Goal: Navigation & Orientation: Find specific page/section

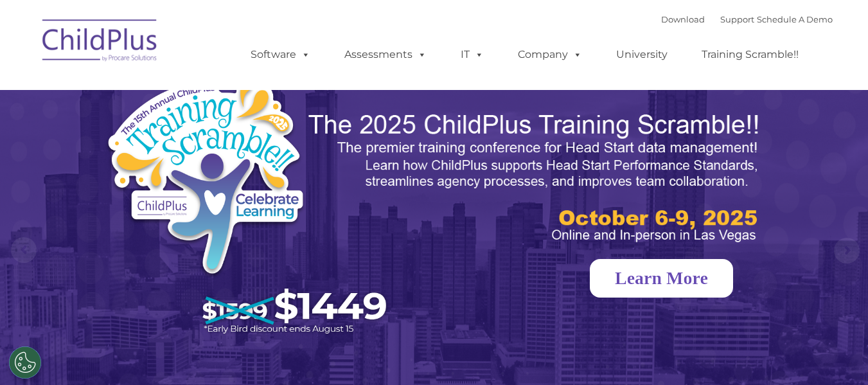
select select "MEDIUM"
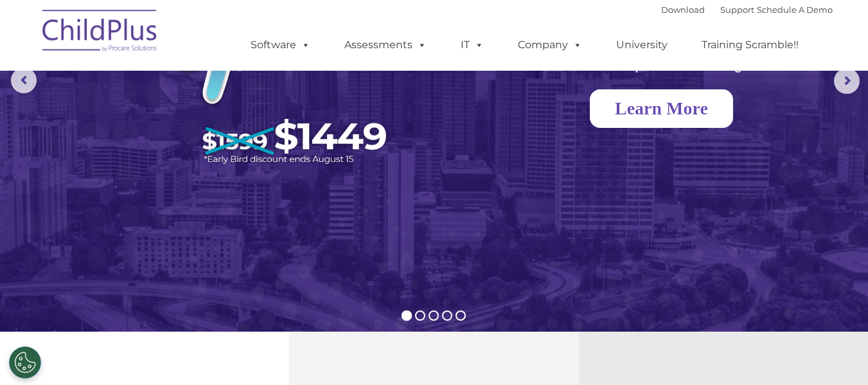
scroll to position [170, 0]
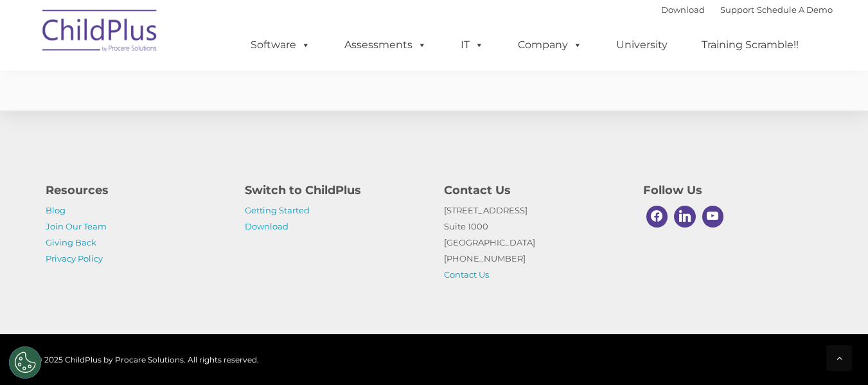
scroll to position [3218, 0]
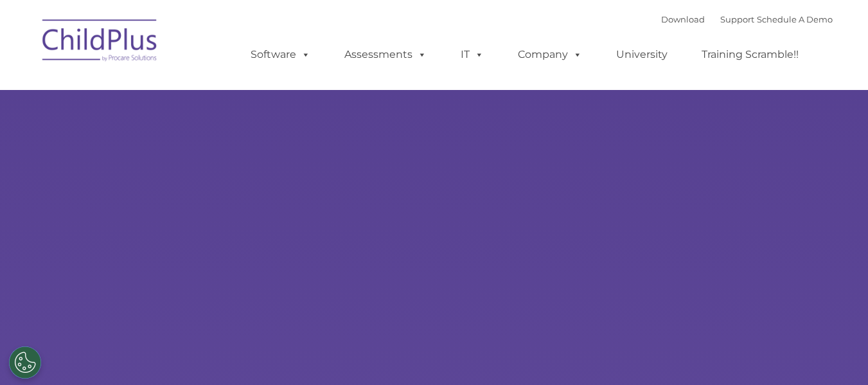
type input ""
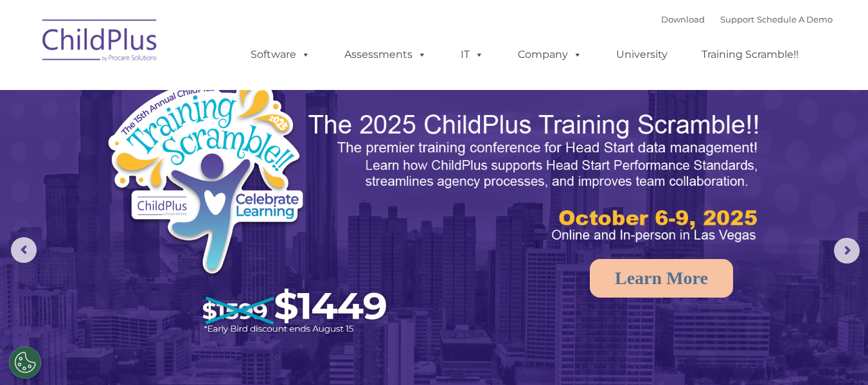
select select "MEDIUM"
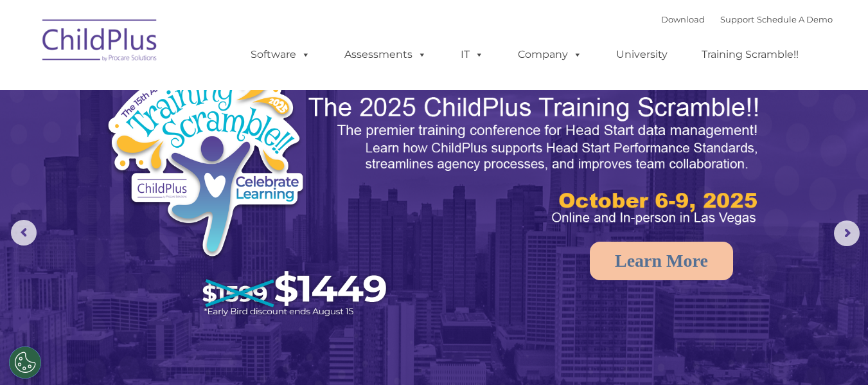
scroll to position [19, 0]
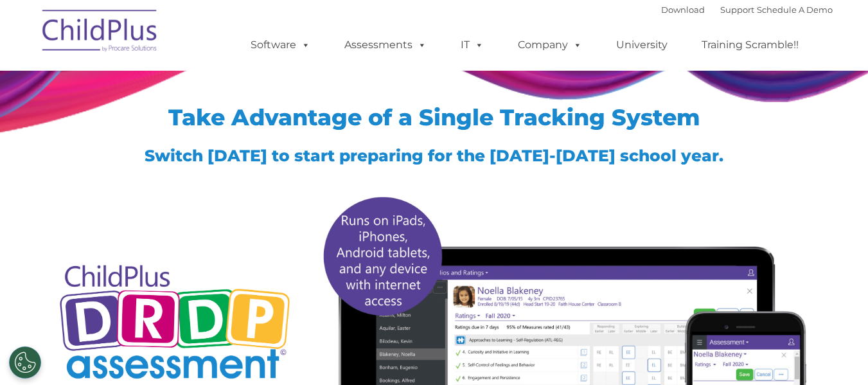
scroll to position [14, 0]
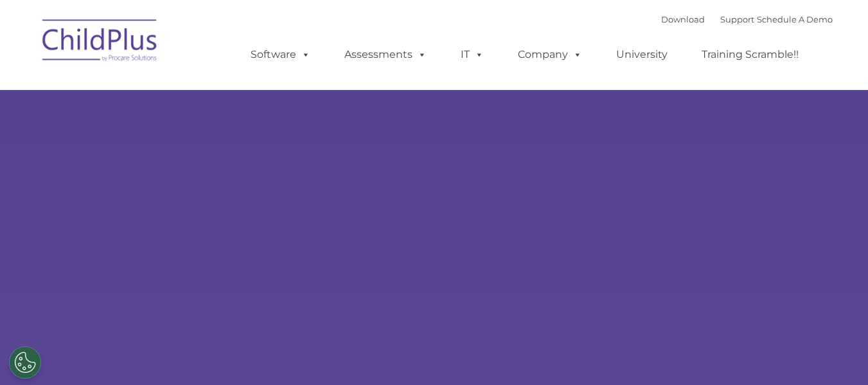
type input ""
select select "MEDIUM"
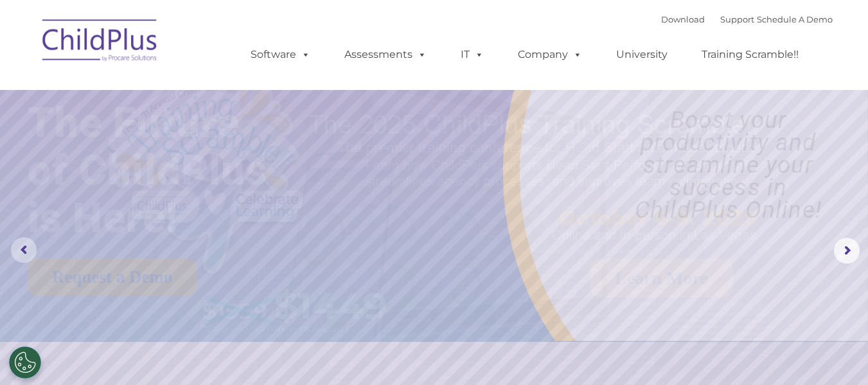
click at [23, 251] on rs-arrow at bounding box center [24, 250] width 26 height 26
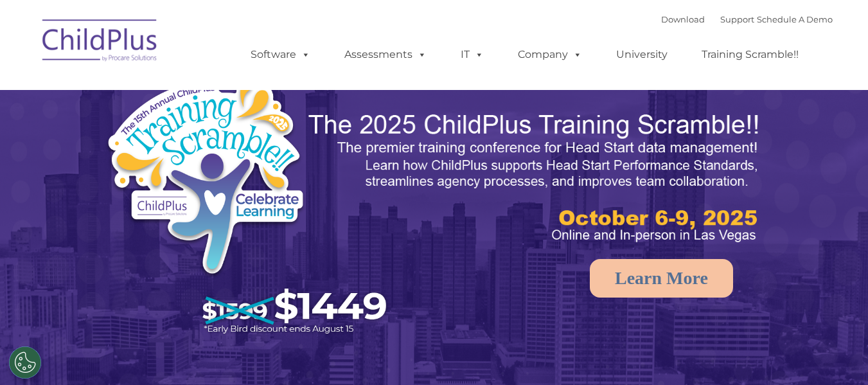
select select "MEDIUM"
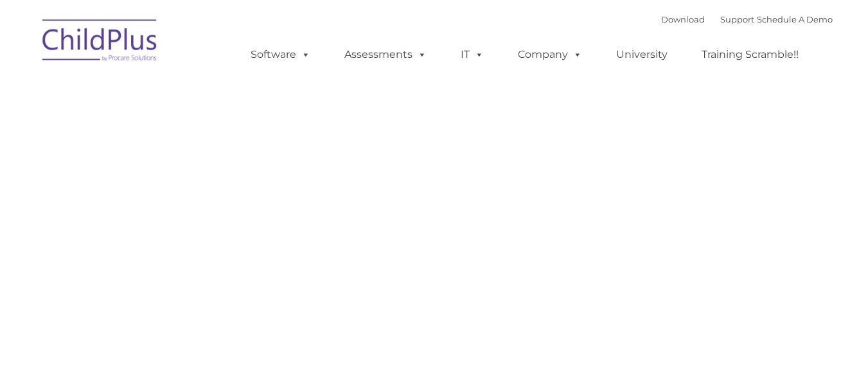
type input ""
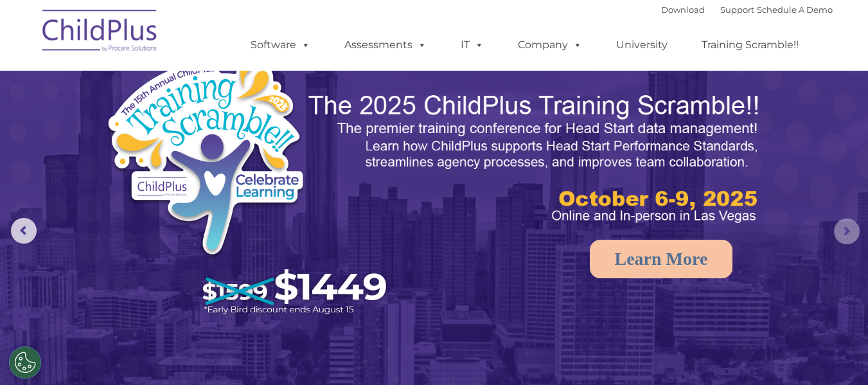
click at [846, 231] on rs-arrow at bounding box center [847, 231] width 26 height 26
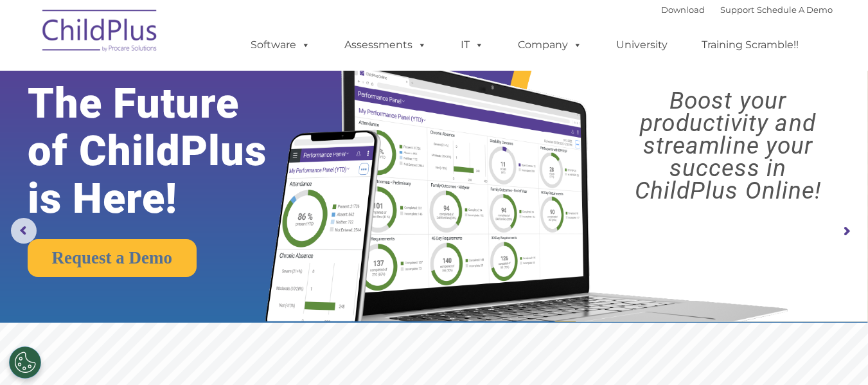
click at [846, 231] on rs-arrow at bounding box center [847, 231] width 26 height 26
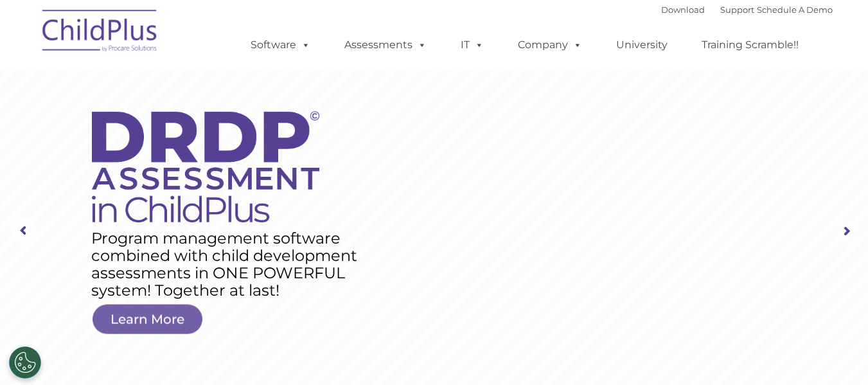
click at [846, 231] on rs-arrow at bounding box center [847, 231] width 26 height 26
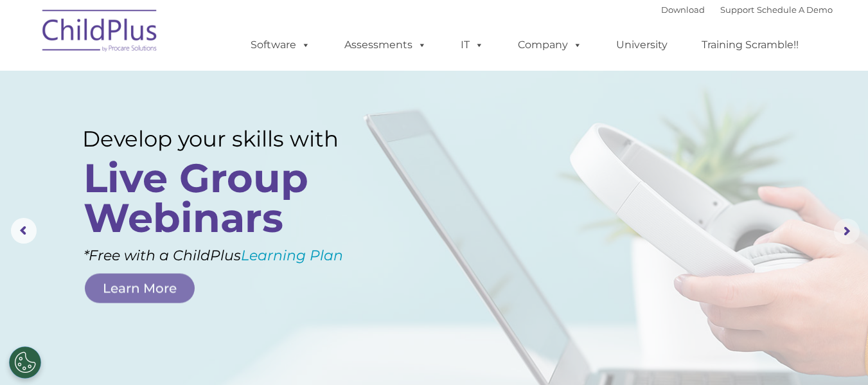
click at [846, 231] on rs-arrow at bounding box center [847, 231] width 26 height 26
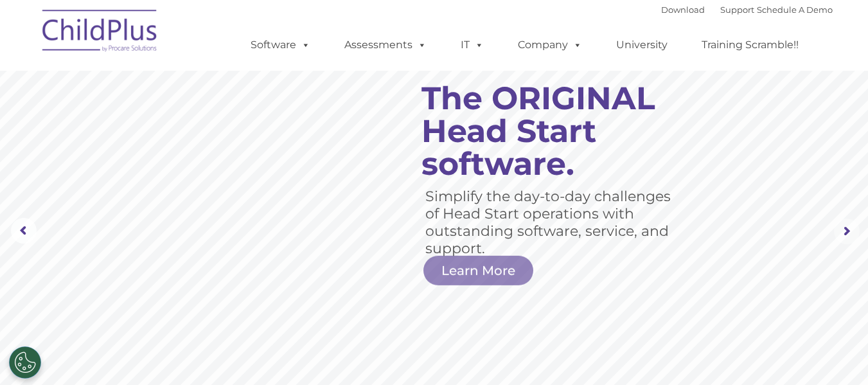
click at [846, 231] on rs-arrow at bounding box center [847, 231] width 26 height 26
